Goal: Information Seeking & Learning: Check status

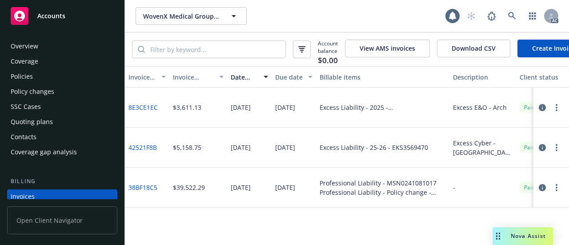
scroll to position [60, 0]
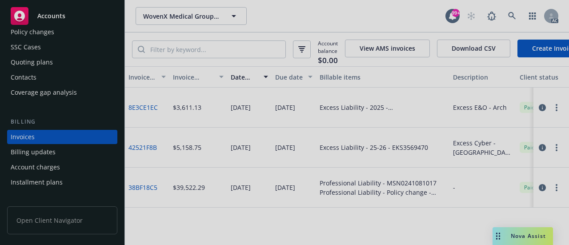
click at [510, 18] on div at bounding box center [284, 122] width 569 height 245
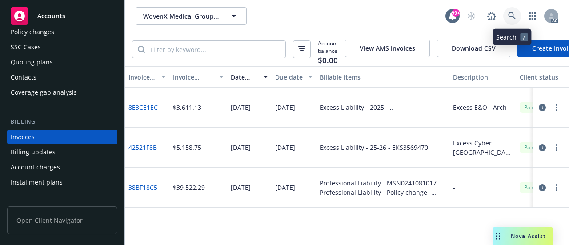
click at [511, 15] on icon at bounding box center [512, 16] width 8 height 8
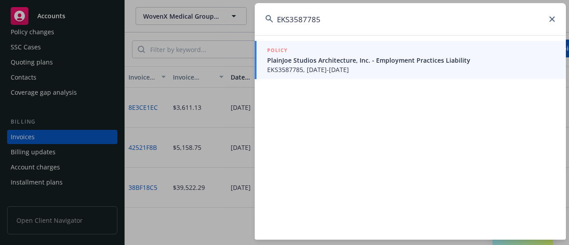
type input "EKS3587785"
click at [299, 61] on span "PlainJoe Studios Architecture, Inc. - Employment Practices Liability" at bounding box center [411, 60] width 288 height 9
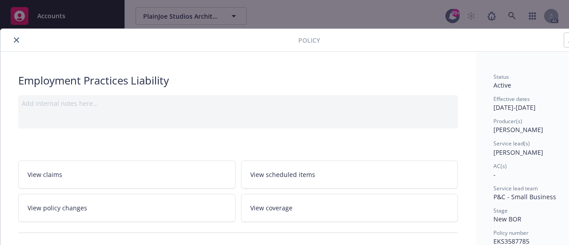
click at [17, 40] on icon "close" at bounding box center [16, 39] width 5 height 5
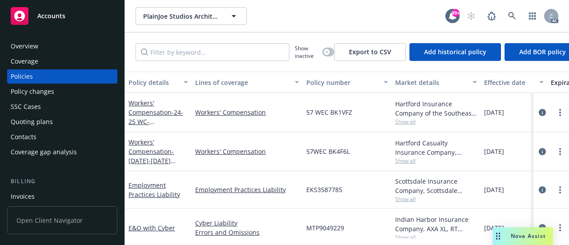
click at [25, 196] on div "Invoices" at bounding box center [23, 196] width 24 height 14
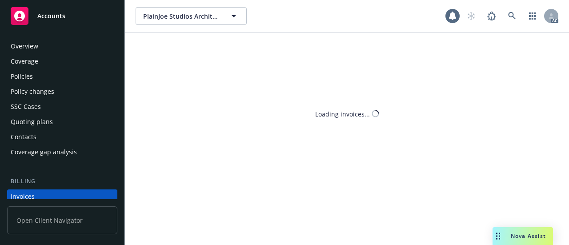
scroll to position [60, 0]
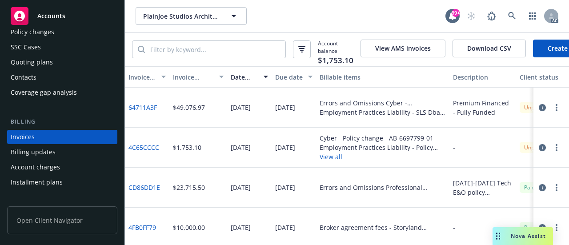
click at [184, 82] on div "Invoice amount" at bounding box center [193, 76] width 41 height 9
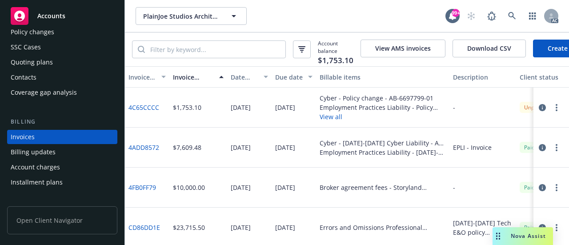
click at [184, 81] on div "Invoice amount" at bounding box center [193, 76] width 41 height 9
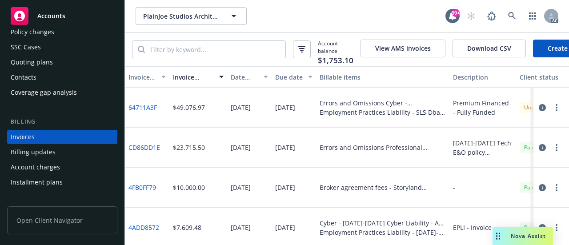
click at [142, 112] on link "64711A3F" at bounding box center [142, 107] width 28 height 9
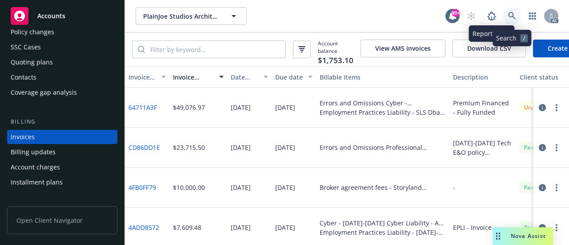
click at [510, 13] on icon at bounding box center [512, 16] width 8 height 8
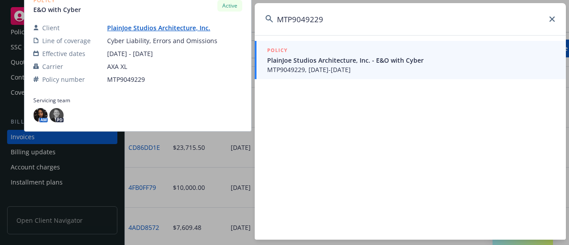
type input "MTP9049229"
click at [352, 62] on span "PlainJoe Studios Architecture, Inc. - E&O with Cyber" at bounding box center [411, 60] width 288 height 9
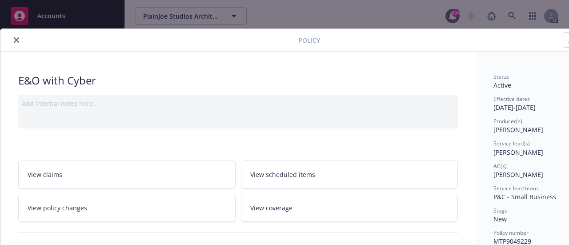
click at [18, 42] on icon "close" at bounding box center [16, 39] width 5 height 5
